Goal: Task Accomplishment & Management: Use online tool/utility

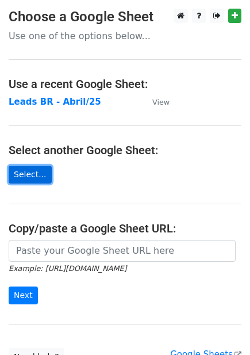
click at [30, 173] on link "Select..." at bounding box center [30, 175] width 43 height 18
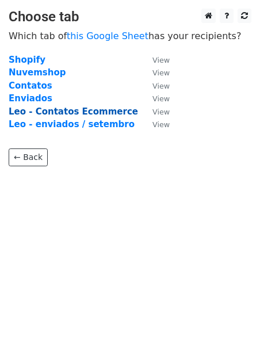
click at [100, 112] on strong "Leo - Contatos Ecommerce" at bounding box center [74, 112] width 130 height 10
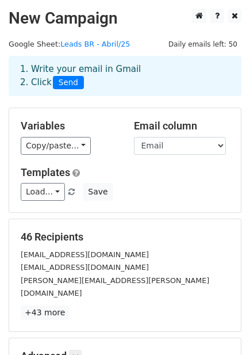
scroll to position [64, 0]
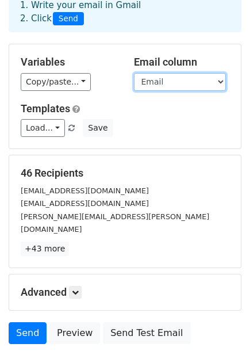
click at [207, 85] on select "Loja Email Nome Cargo Linkedin" at bounding box center [180, 82] width 92 height 18
click at [134, 73] on select "Loja Email Nome Cargo Linkedin" at bounding box center [180, 82] width 92 height 18
click at [202, 87] on select "Loja Email Nome Cargo Linkedin" at bounding box center [180, 82] width 92 height 18
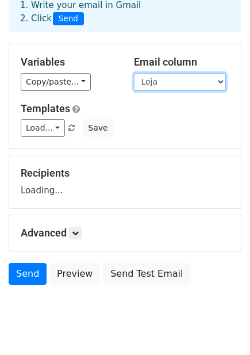
select select "Email"
click at [134, 73] on select "Loja Email Nome Cargo Linkedin" at bounding box center [180, 82] width 92 height 18
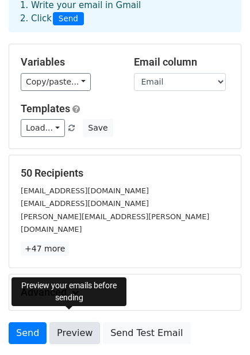
click at [75, 322] on link "Preview" at bounding box center [75, 333] width 51 height 22
click at [71, 322] on link "Preview" at bounding box center [75, 333] width 51 height 22
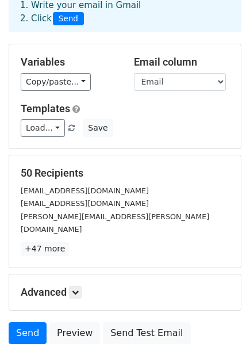
scroll to position [138, 0]
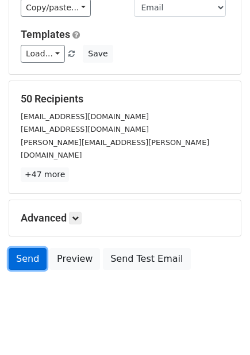
click at [19, 248] on link "Send" at bounding box center [28, 259] width 38 height 22
